Goal: Transaction & Acquisition: Obtain resource

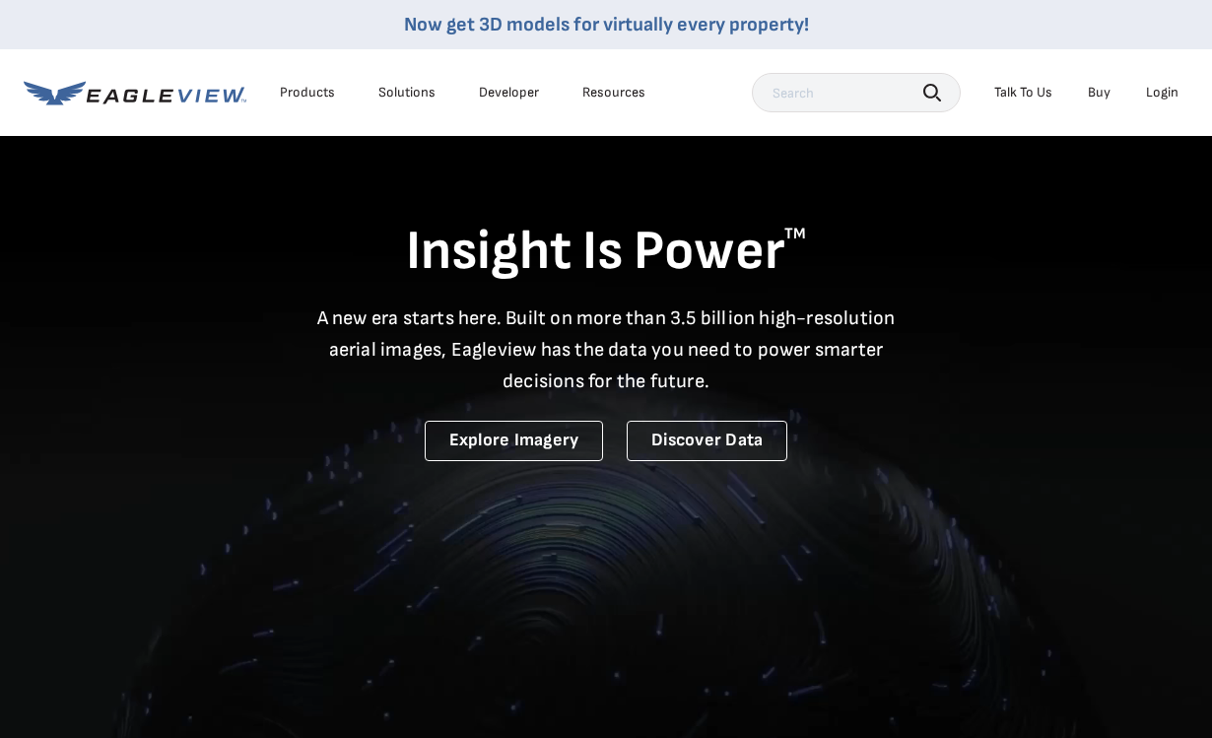
scroll to position [3, 0]
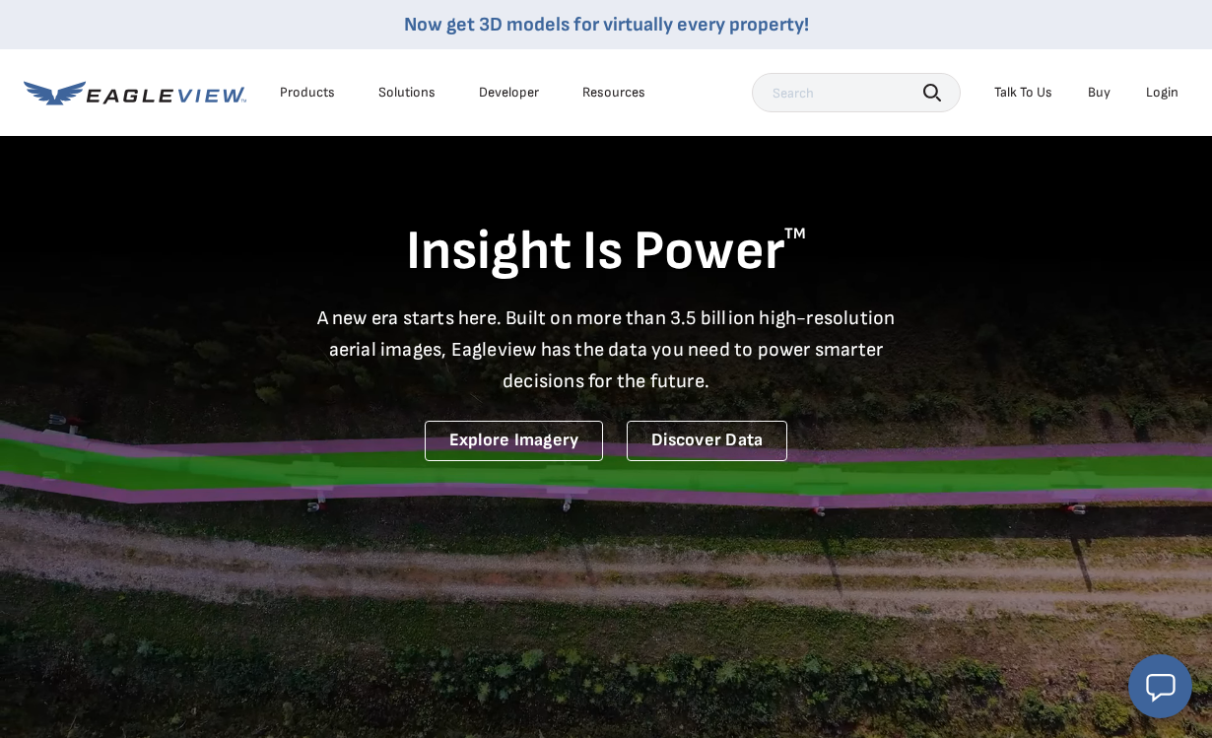
click at [1150, 86] on div "Login" at bounding box center [1162, 93] width 33 height 18
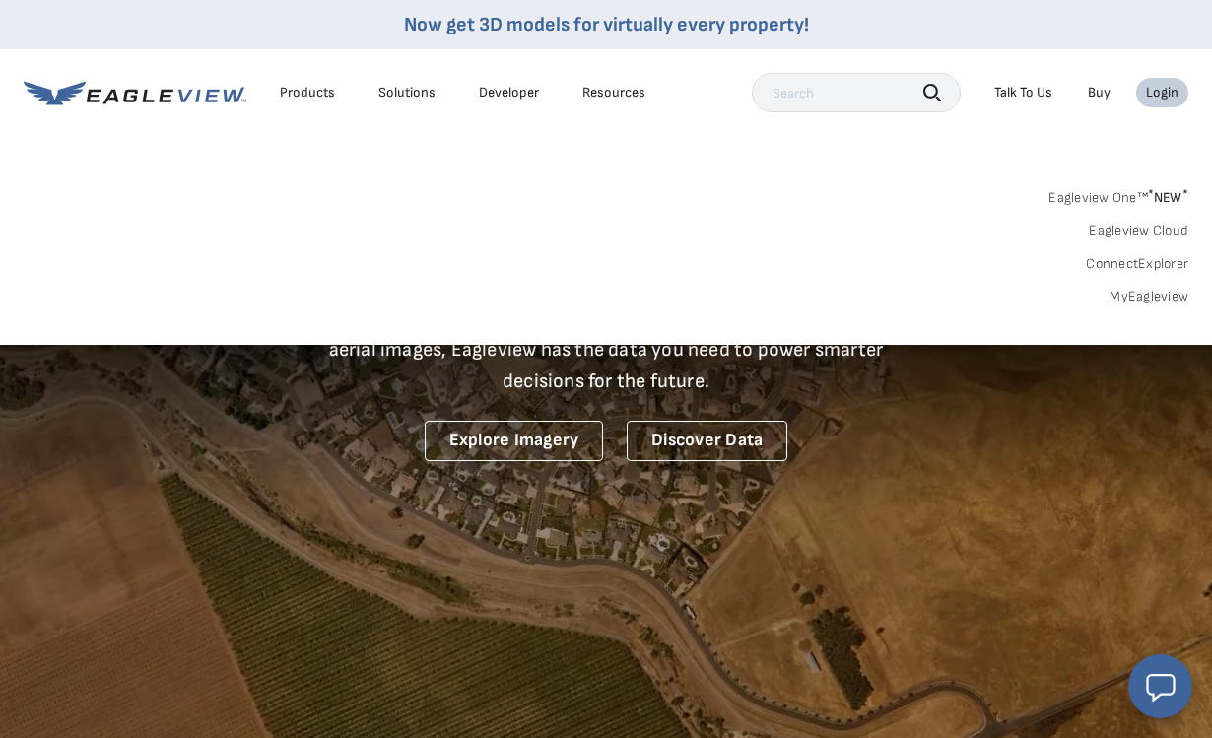
click at [1171, 295] on link "MyEagleview" at bounding box center [1148, 297] width 79 height 18
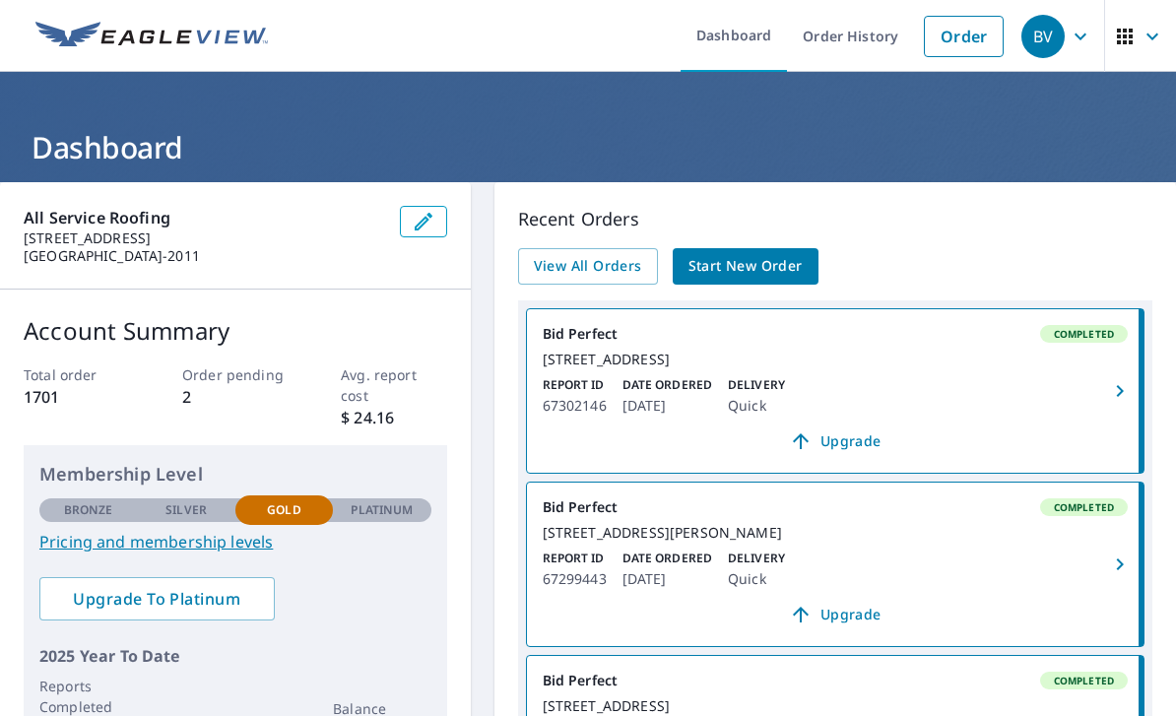
click at [951, 38] on link "Order" at bounding box center [964, 36] width 80 height 41
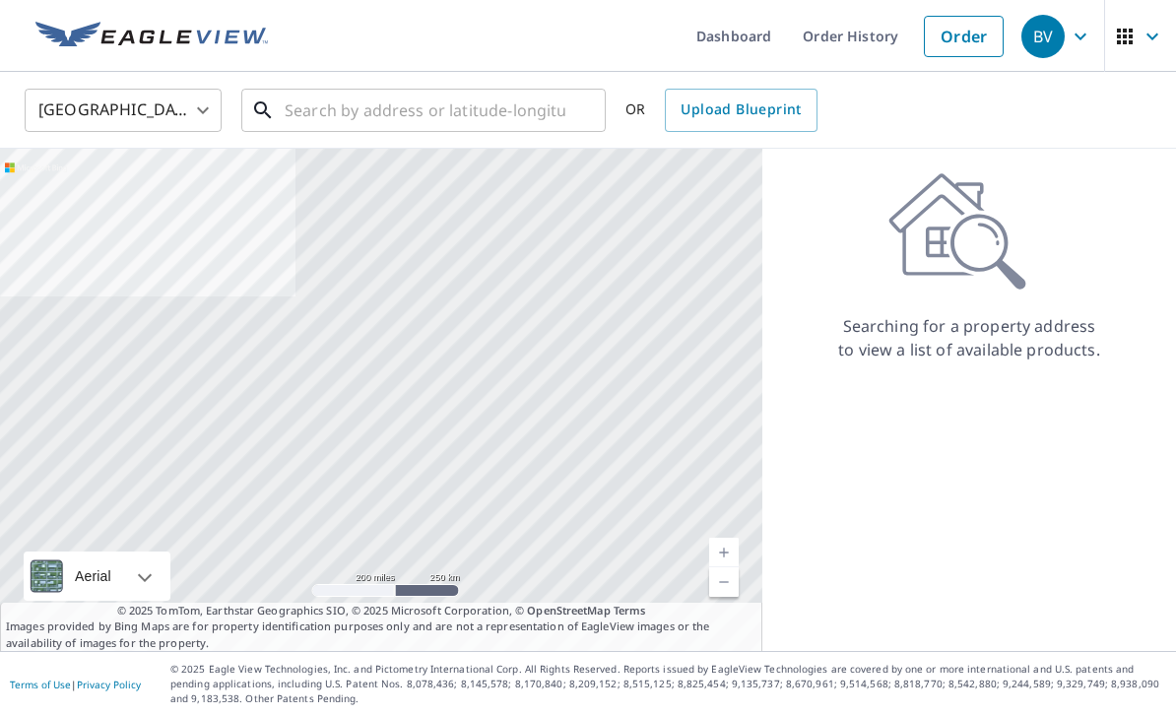
click at [521, 123] on input "text" at bounding box center [425, 110] width 281 height 55
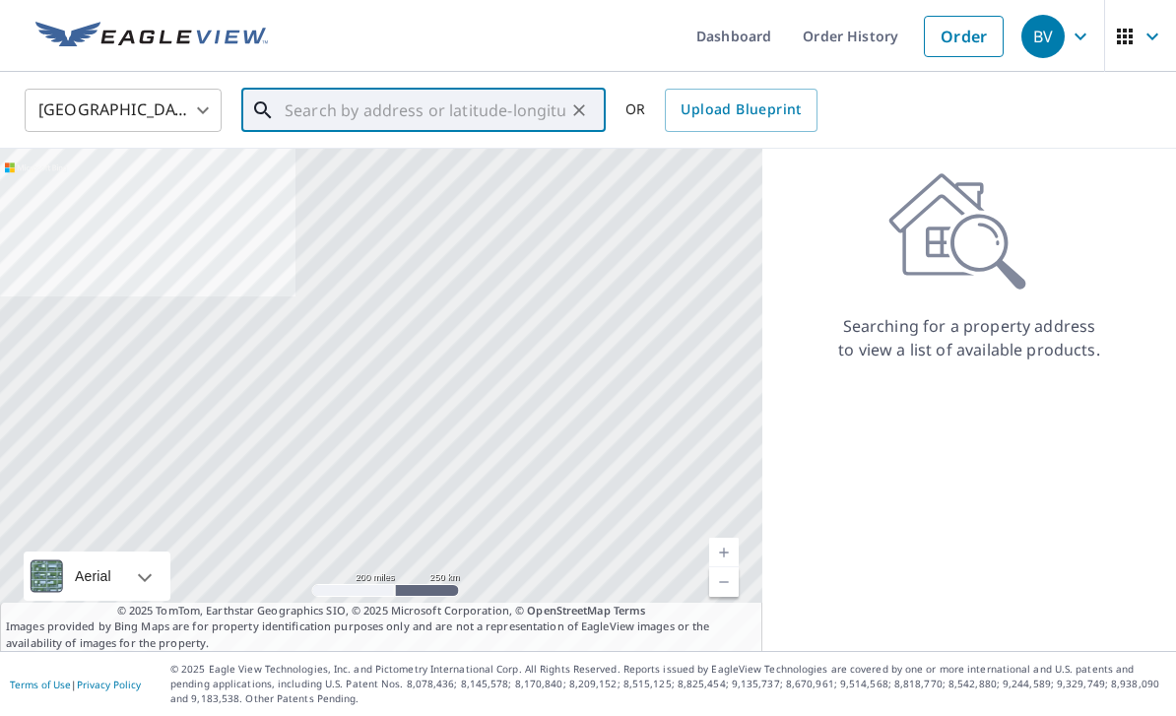
click at [520, 123] on input "text" at bounding box center [425, 110] width 281 height 55
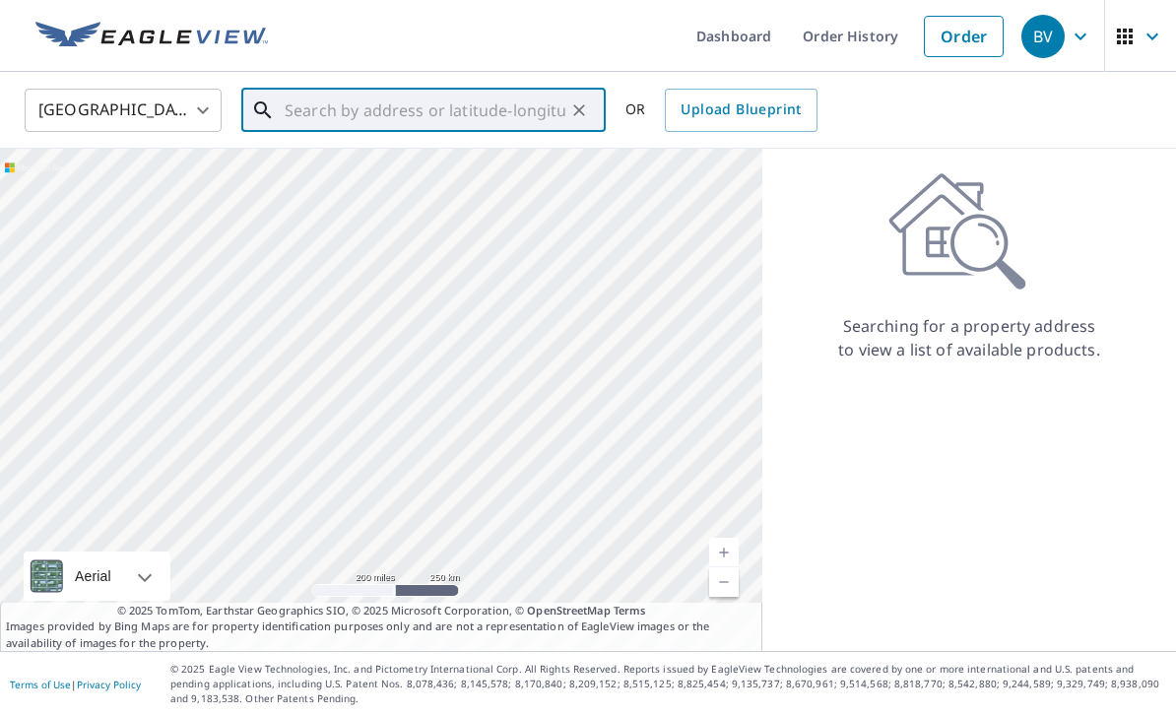
paste input "[STREET_ADDRESS] [GEOGRAPHIC_DATA]"
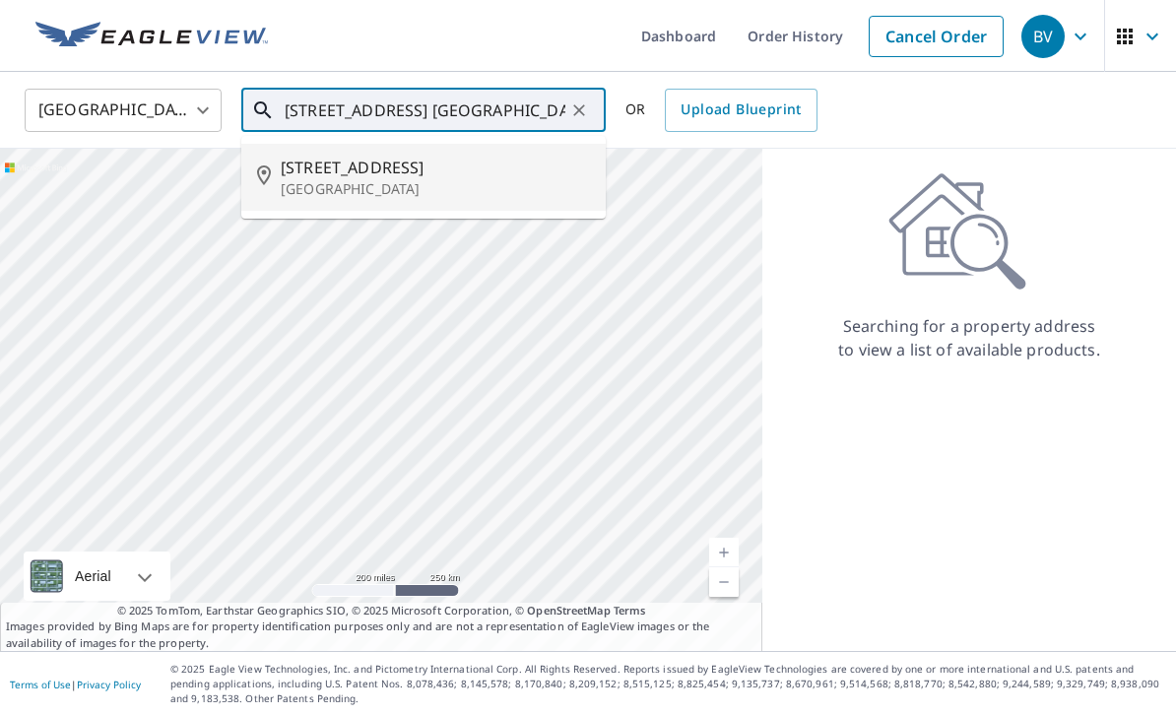
click at [429, 180] on p "[GEOGRAPHIC_DATA]" at bounding box center [435, 189] width 309 height 20
type input "[STREET_ADDRESS]"
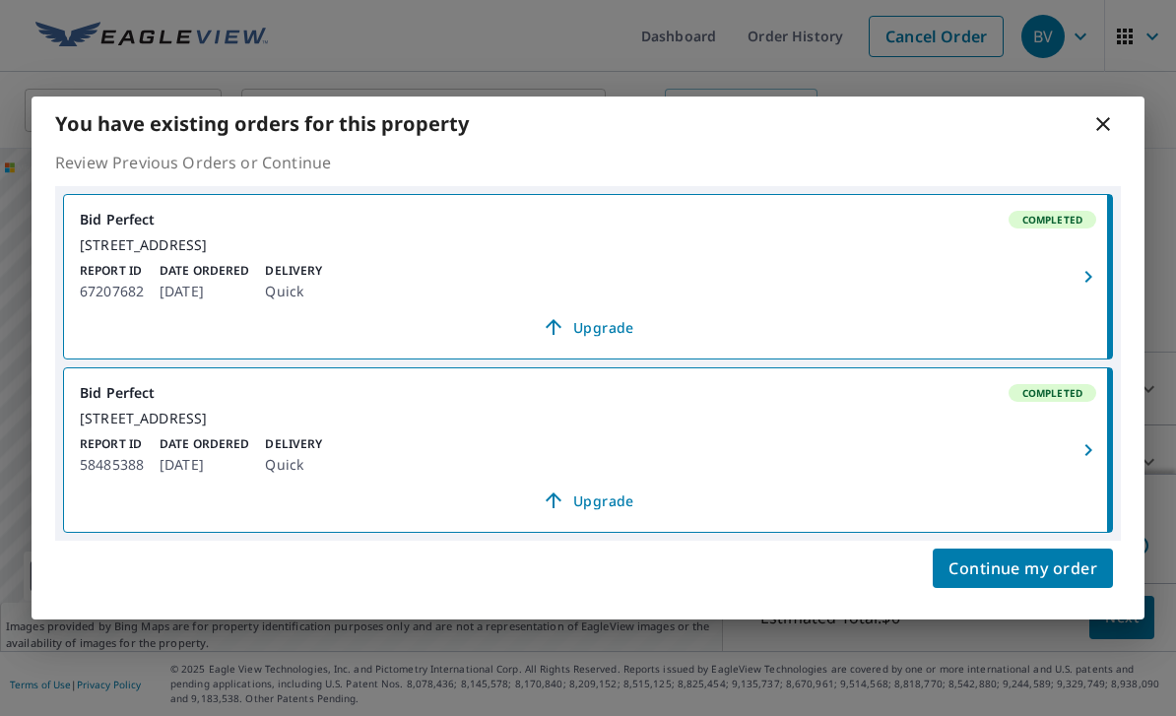
click at [891, 236] on div "[STREET_ADDRESS]" at bounding box center [588, 245] width 1017 height 18
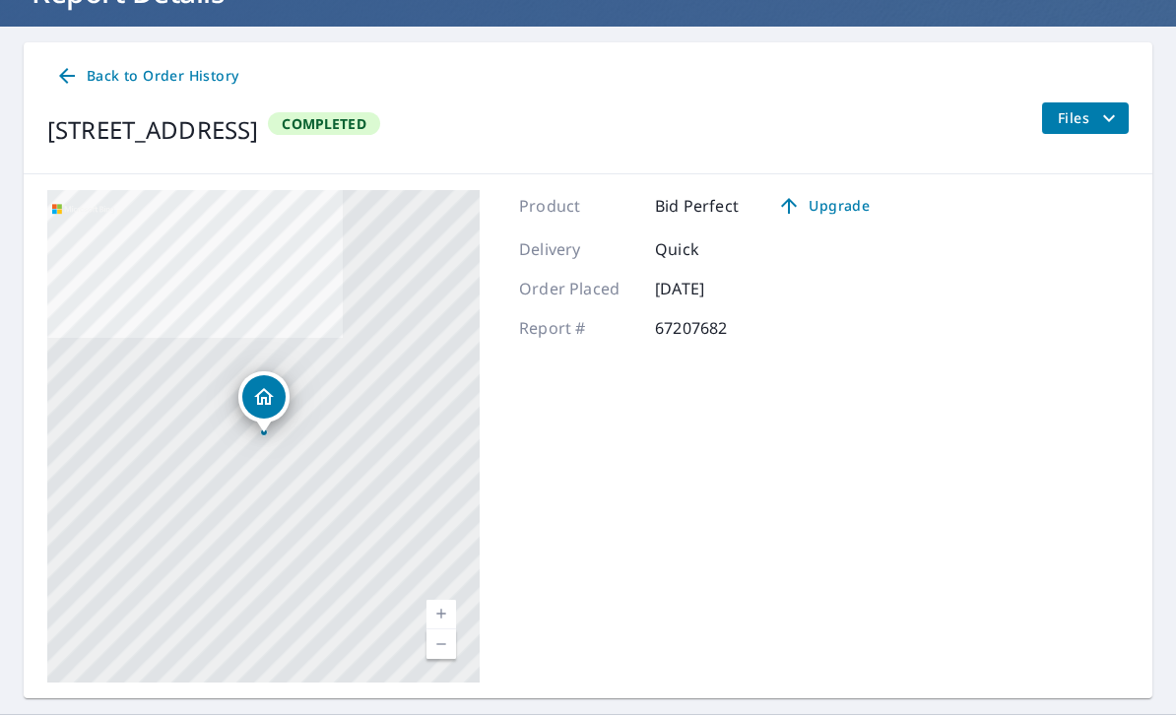
scroll to position [155, 0]
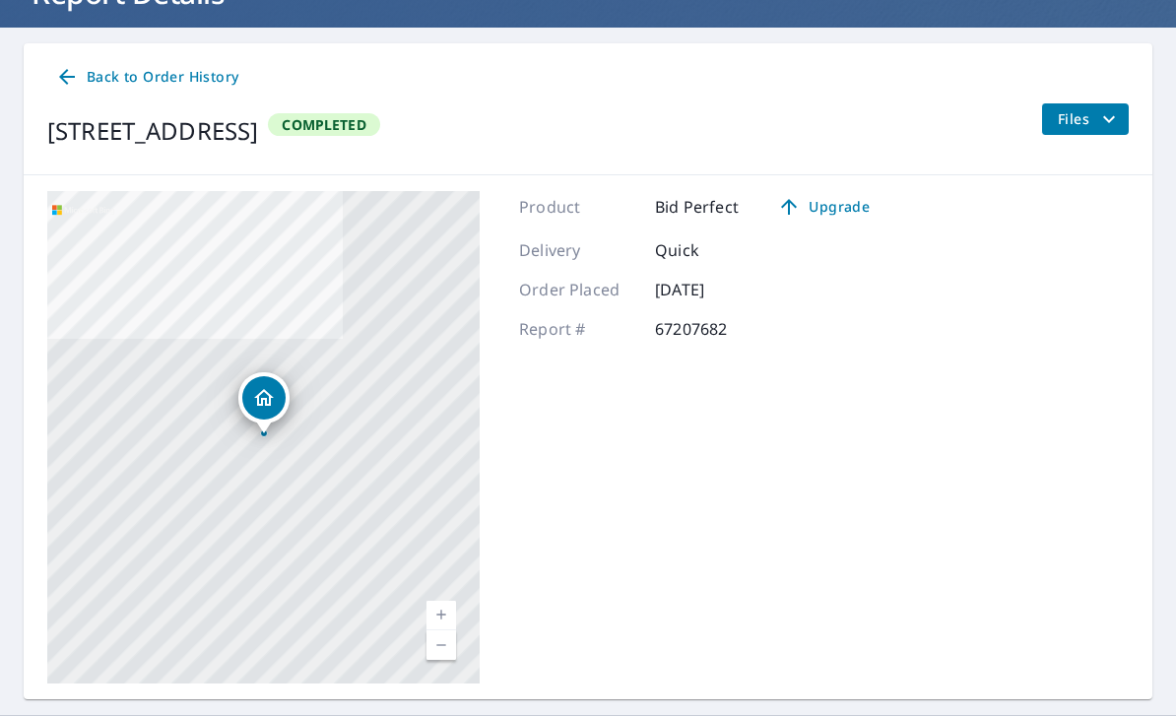
click at [1083, 118] on span "Files" at bounding box center [1089, 119] width 63 height 24
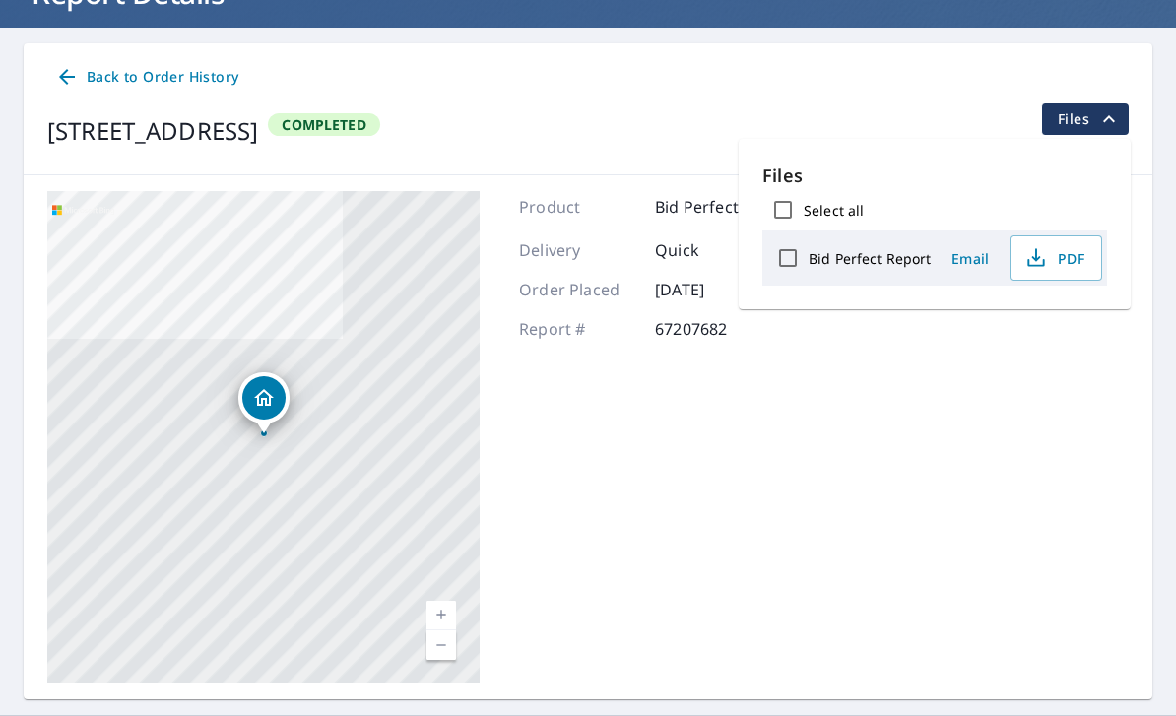
click at [792, 260] on input "Bid Perfect Report" at bounding box center [787, 257] width 41 height 41
checkbox input "true"
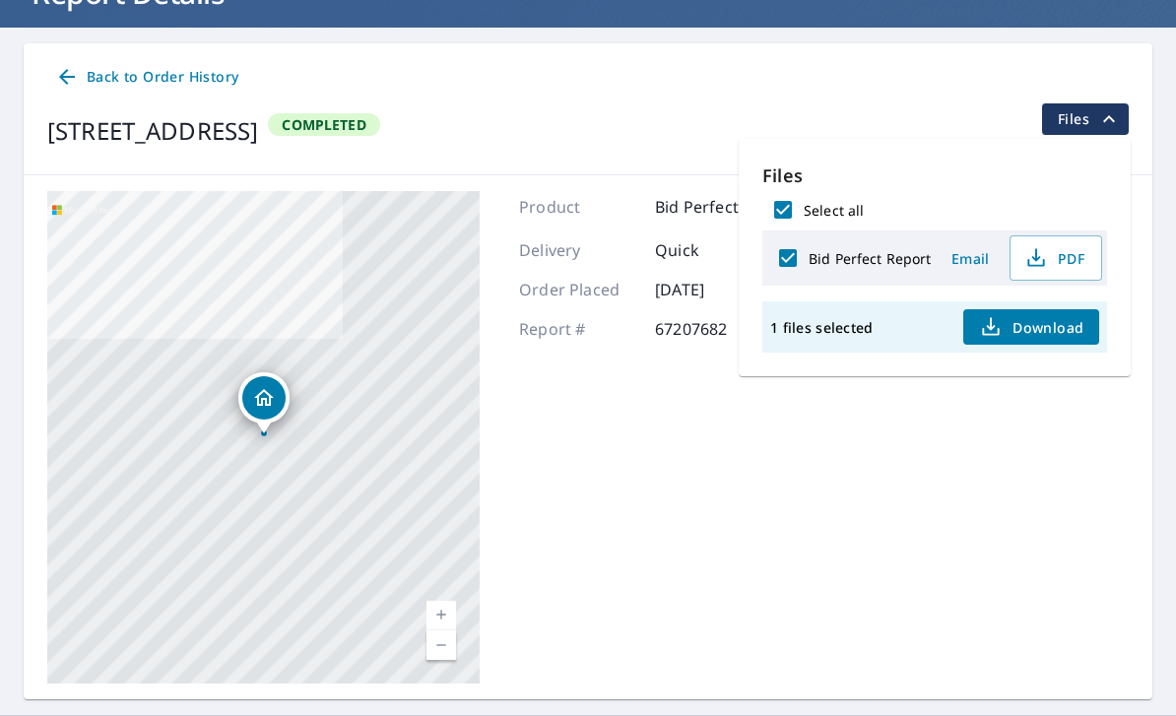
click at [1054, 259] on span "PDF" at bounding box center [1053, 258] width 63 height 24
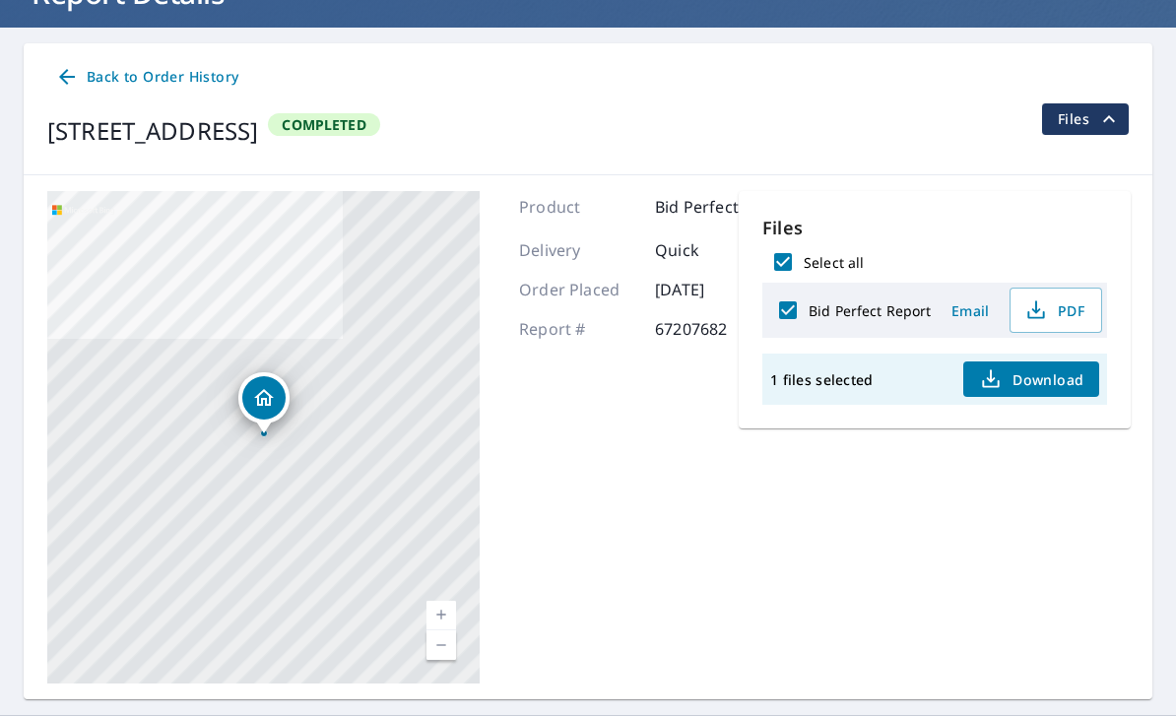
scroll to position [102, 0]
